Goal: Transaction & Acquisition: Download file/media

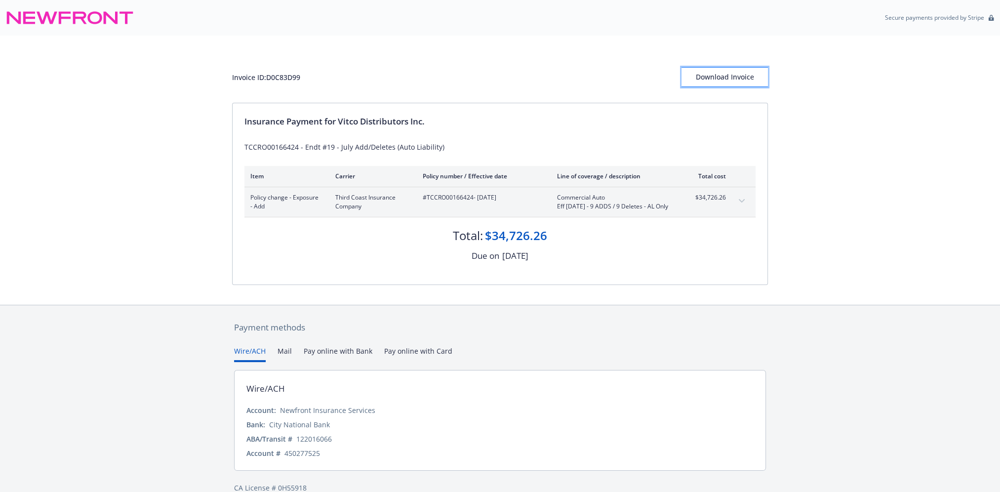
click at [724, 72] on div "Download Invoice" at bounding box center [725, 77] width 86 height 19
